Goal: Navigation & Orientation: Locate item on page

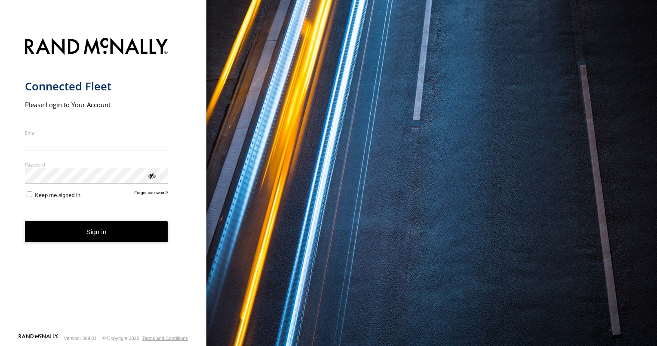
type input "**********"
click at [129, 241] on button "Sign in" at bounding box center [96, 231] width 143 height 21
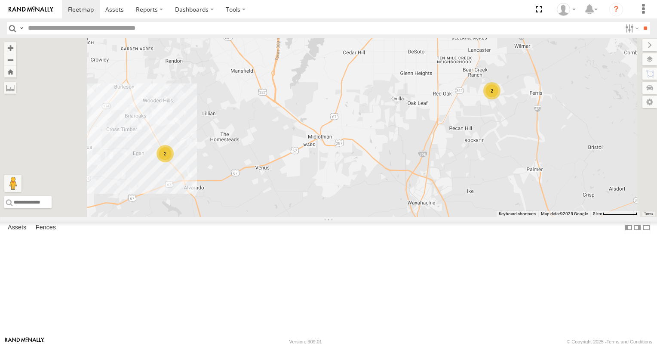
click at [0, 0] on span at bounding box center [0, 0] width 0 height 0
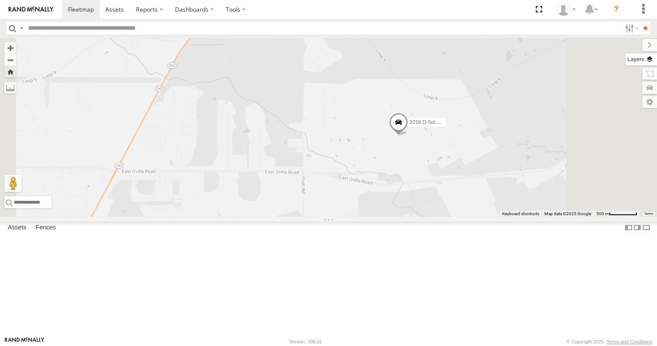
click at [650, 60] on label at bounding box center [640, 59] width 31 height 12
click at [0, 0] on span "Overlays" at bounding box center [0, 0] width 0 height 0
click at [0, 0] on span "Basemaps" at bounding box center [0, 0] width 0 height 0
click at [0, 0] on span "Satellite" at bounding box center [0, 0] width 0 height 0
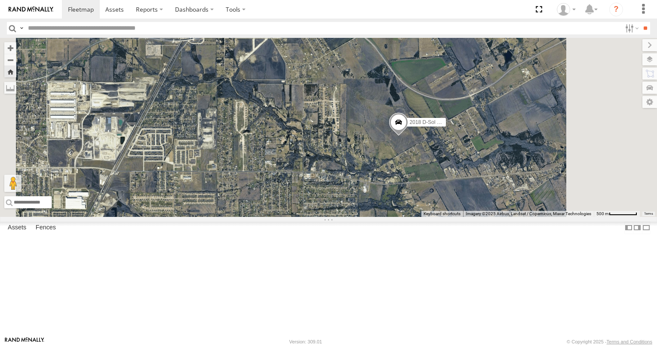
click at [501, 214] on div "2018 D-Sol Welding Truck #2" at bounding box center [328, 127] width 657 height 179
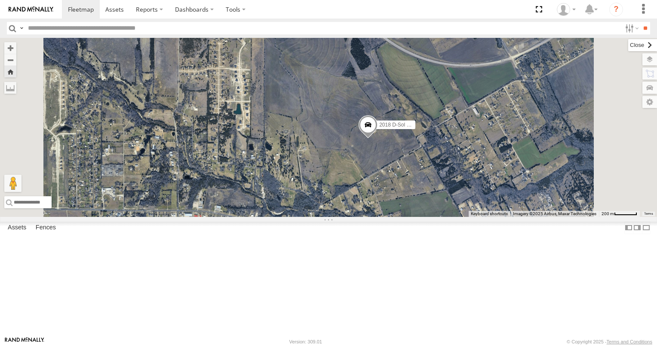
click at [628, 43] on label at bounding box center [642, 45] width 29 height 12
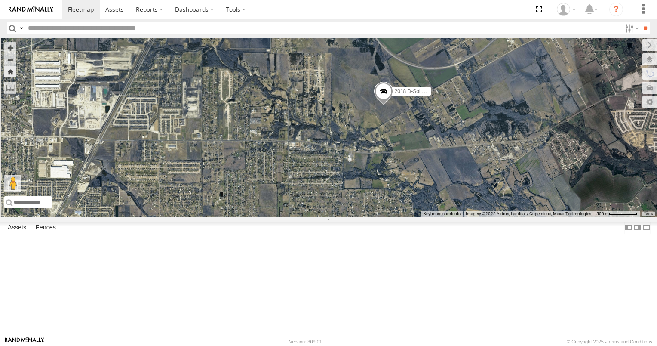
drag, startPoint x: 501, startPoint y: 218, endPoint x: 508, endPoint y: 185, distance: 34.2
click at [508, 185] on div "2018 D-Sol Welding Truck #2" at bounding box center [328, 127] width 657 height 179
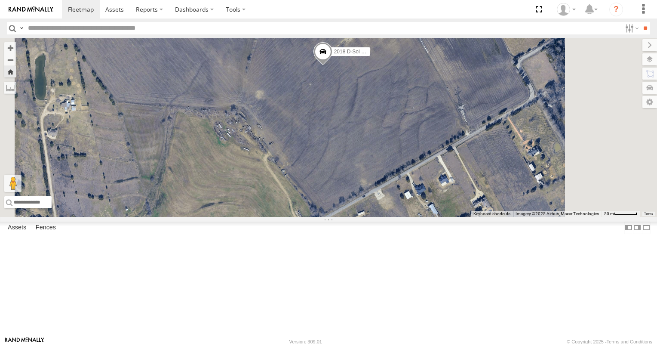
click at [0, 0] on span at bounding box center [0, 0] width 0 height 0
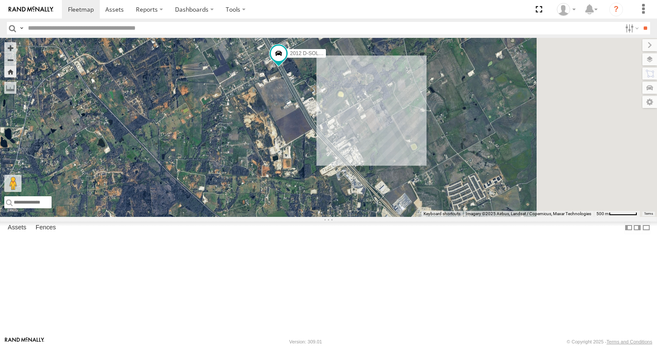
drag, startPoint x: 517, startPoint y: 259, endPoint x: 376, endPoint y: 131, distance: 189.9
click at [378, 132] on div "2012 D-SOL Welding Truck #3" at bounding box center [328, 127] width 657 height 179
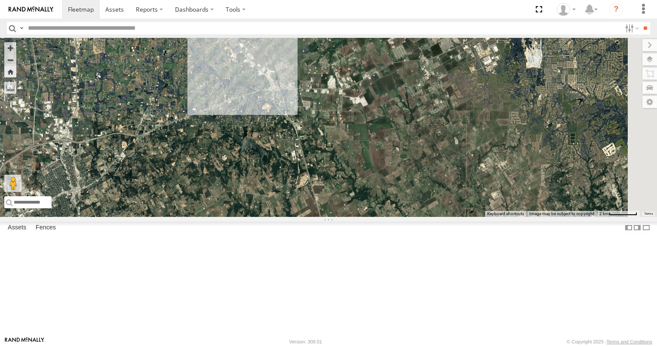
drag, startPoint x: 456, startPoint y: 267, endPoint x: 412, endPoint y: 201, distance: 78.8
click at [412, 201] on div "2012 D-SOL Welding Truck #3" at bounding box center [328, 127] width 657 height 179
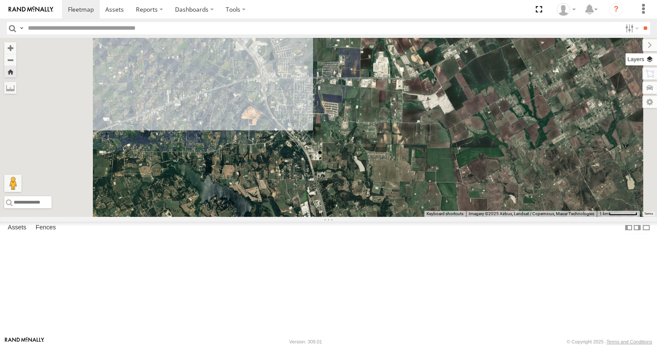
click at [651, 58] on label at bounding box center [640, 59] width 31 height 12
click at [0, 0] on span "Roadmap" at bounding box center [0, 0] width 0 height 0
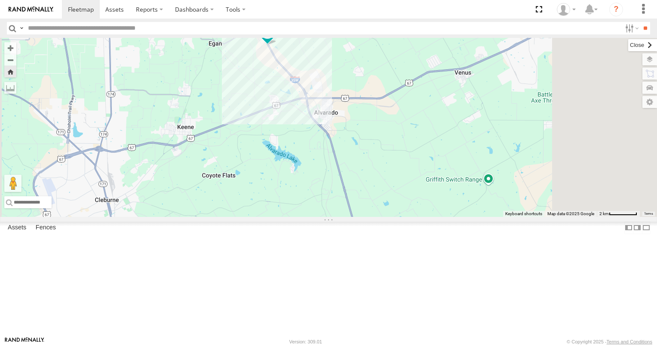
click at [628, 48] on label at bounding box center [642, 45] width 29 height 12
